Goal: Task Accomplishment & Management: Complete application form

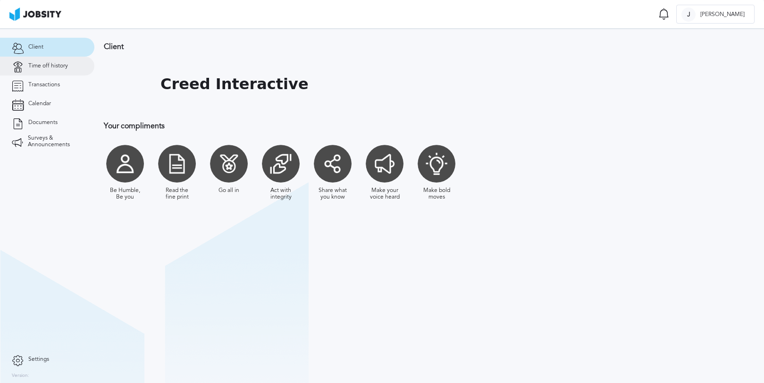
click at [37, 64] on span "Time off history" at bounding box center [48, 66] width 40 height 7
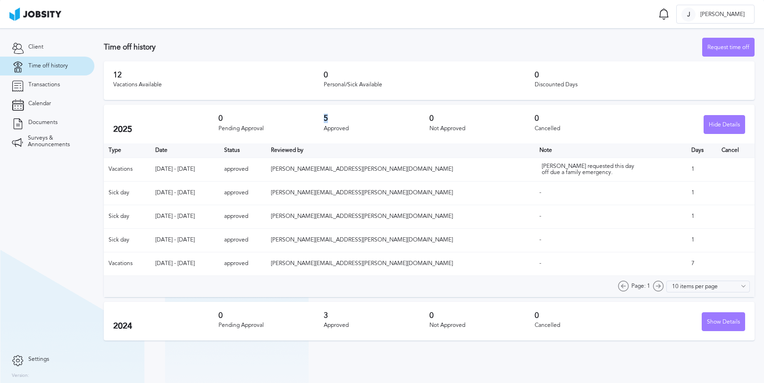
drag, startPoint x: 326, startPoint y: 118, endPoint x: 339, endPoint y: 125, distance: 15.2
click at [337, 121] on h3 "5" at bounding box center [376, 118] width 105 height 8
click at [345, 130] on div "Approved" at bounding box center [376, 129] width 105 height 7
click at [721, 50] on div "Request time off" at bounding box center [728, 47] width 51 height 19
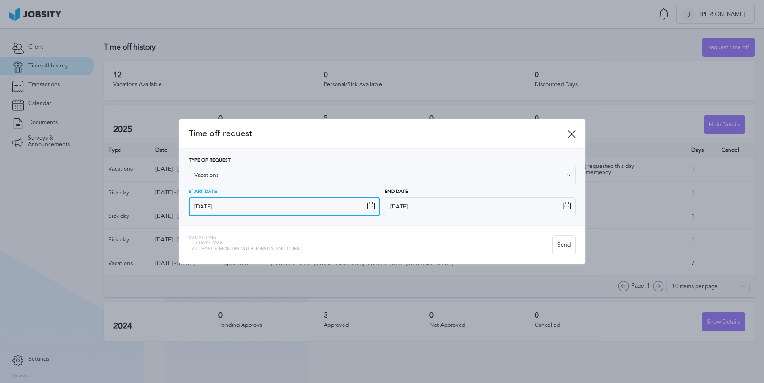
click at [269, 205] on input "[DATE]" at bounding box center [284, 206] width 191 height 19
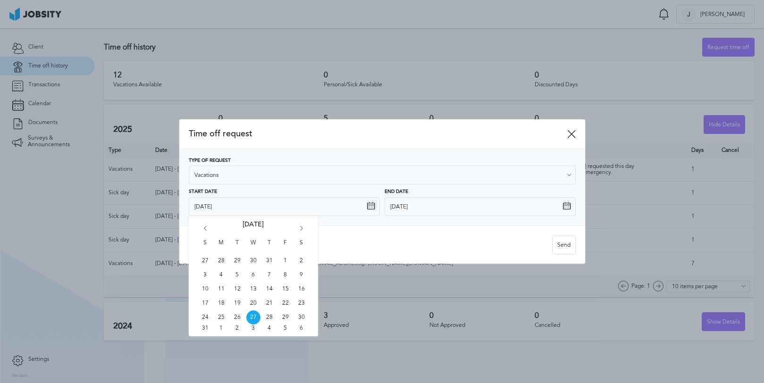
click at [304, 228] on icon "Go forward 1 month" at bounding box center [301, 230] width 8 height 8
click at [287, 302] on span "24" at bounding box center [285, 303] width 14 height 14
type input "[DATE]"
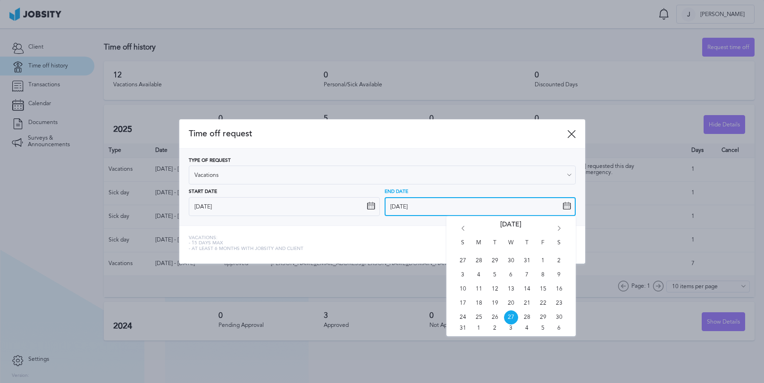
click at [399, 209] on input "[DATE]" at bounding box center [480, 206] width 191 height 19
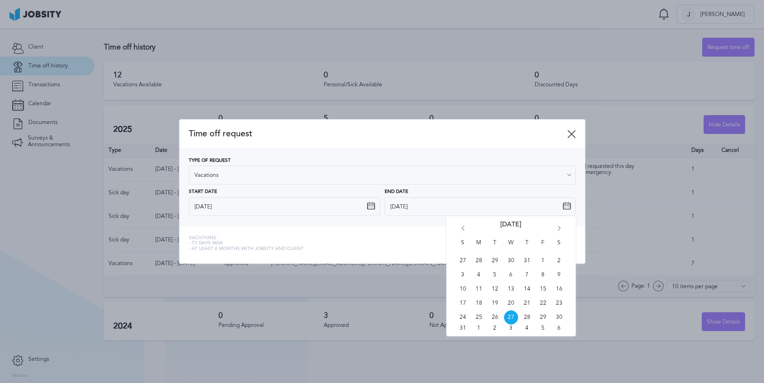
click at [560, 227] on icon "Go forward 1 month" at bounding box center [559, 230] width 8 height 8
click at [543, 313] on span "31" at bounding box center [543, 318] width 14 height 14
type input "[DATE]"
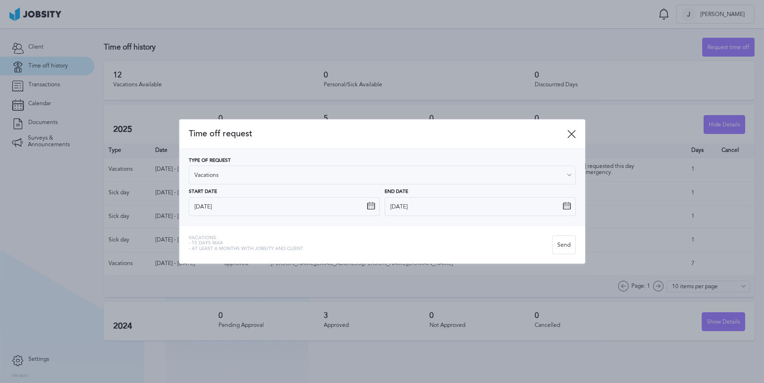
click at [402, 229] on div "Vacations: - 15 days max - At least 6 months with jobsity and client Send" at bounding box center [382, 245] width 406 height 38
click at [567, 238] on div "Send" at bounding box center [564, 245] width 23 height 19
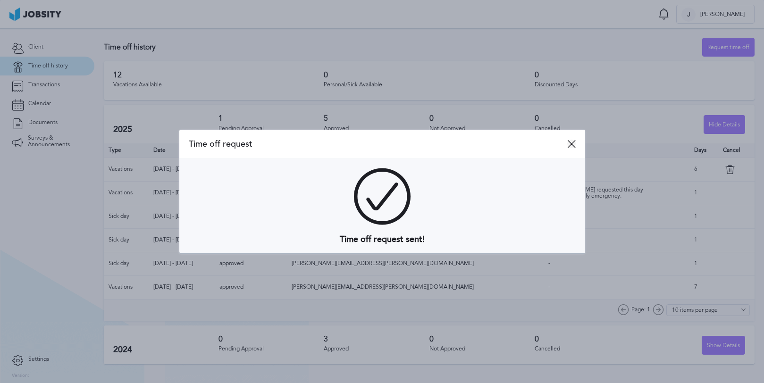
click at [573, 142] on icon at bounding box center [571, 144] width 8 height 8
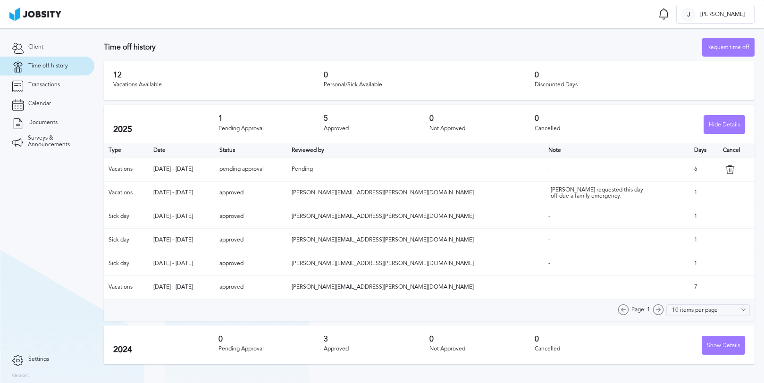
drag, startPoint x: 674, startPoint y: 175, endPoint x: 684, endPoint y: 174, distance: 9.5
click at [684, 174] on tr "Vacations [DATE] - [DATE] pending approval Pending - 6" at bounding box center [429, 170] width 651 height 24
click at [657, 205] on td "-" at bounding box center [617, 217] width 146 height 24
